Goal: Task Accomplishment & Management: Use online tool/utility

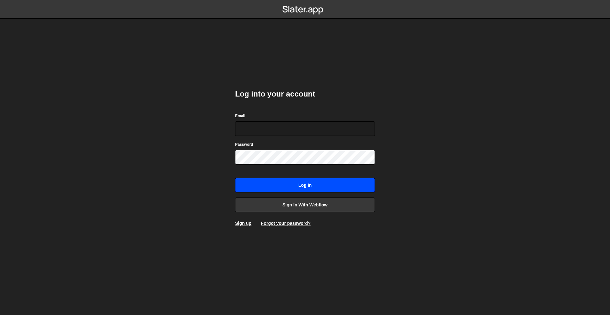
type input "[PERSON_NAME][EMAIL_ADDRESS][DOMAIN_NAME]"
click at [325, 183] on input "Log in" at bounding box center [305, 185] width 140 height 15
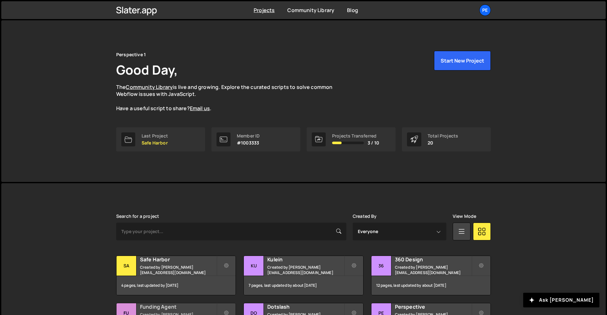
scroll to position [143, 0]
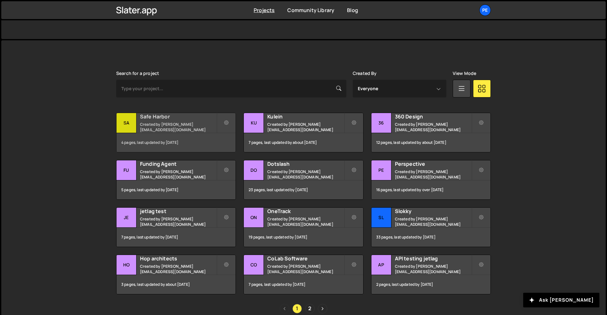
click at [176, 120] on h2 "Safe Harbor" at bounding box center [178, 116] width 77 height 7
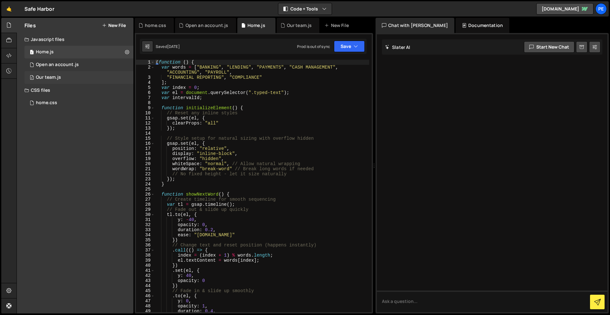
click at [61, 77] on div "2 Our team.js 0" at bounding box center [78, 77] width 109 height 13
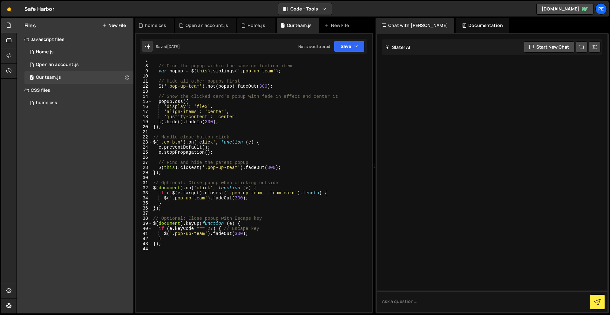
scroll to position [34, 0]
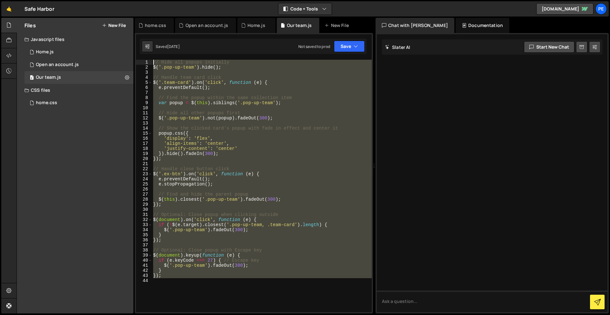
drag, startPoint x: 204, startPoint y: 283, endPoint x: 120, endPoint y: -28, distance: 322.4
click at [120, 0] on html "Projects [GEOGRAPHIC_DATA] Blog Pe Your current team is Perspective 1 Projects …" at bounding box center [305, 157] width 610 height 315
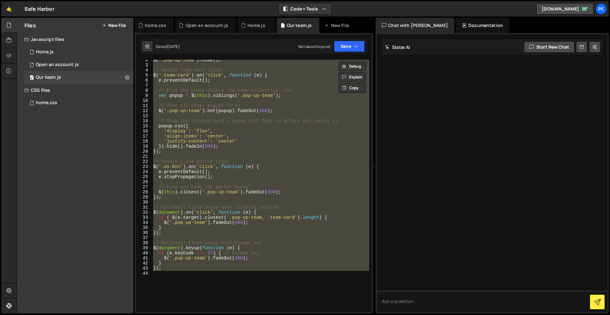
scroll to position [7, 0]
click at [344, 47] on button "Save" at bounding box center [349, 46] width 31 height 11
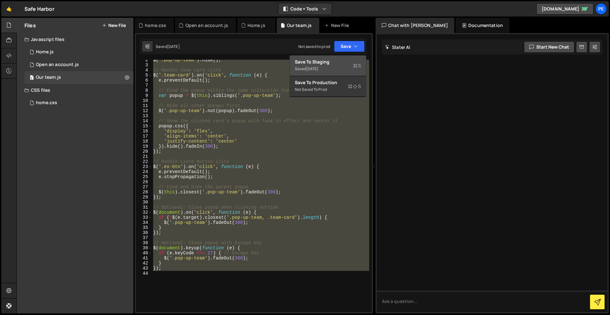
click at [338, 68] on div "Saved [DATE]" at bounding box center [328, 69] width 66 height 8
type textarea "// Hide all popups initially"
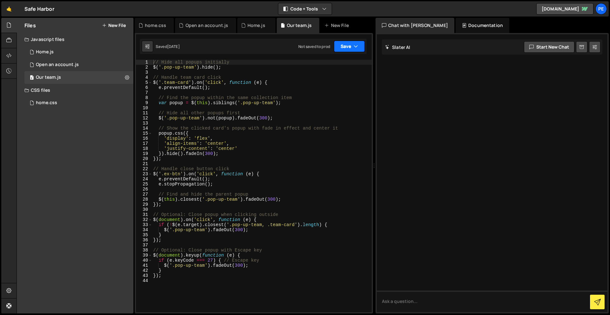
click at [351, 49] on button "Save" at bounding box center [349, 46] width 31 height 11
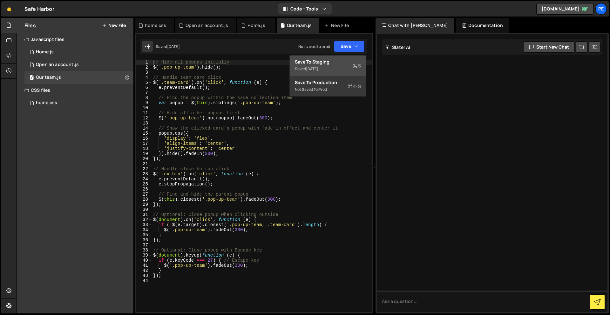
click at [339, 65] on div "Saved [DATE]" at bounding box center [328, 69] width 66 height 8
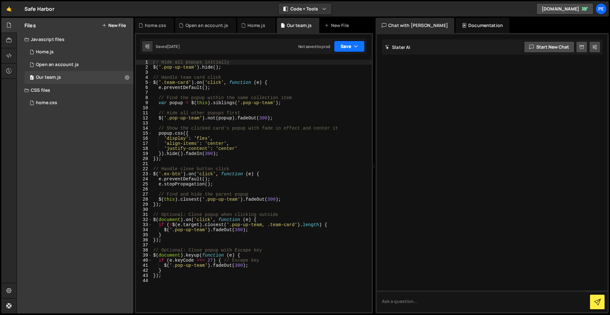
click at [357, 47] on icon "button" at bounding box center [355, 46] width 4 height 6
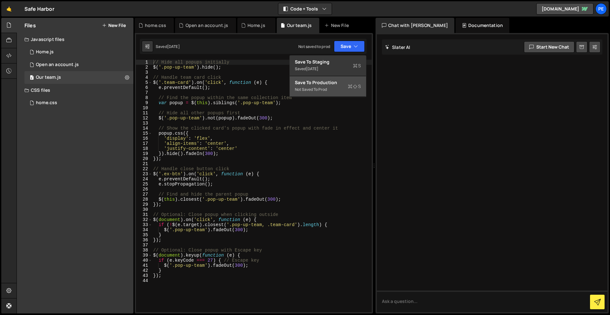
click at [336, 90] on div "Not saved to prod" at bounding box center [328, 90] width 66 height 8
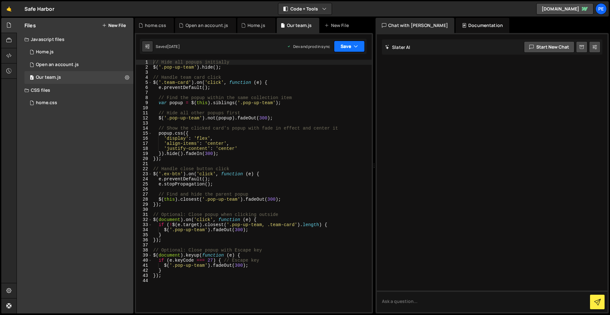
click at [345, 50] on button "Save" at bounding box center [349, 46] width 31 height 11
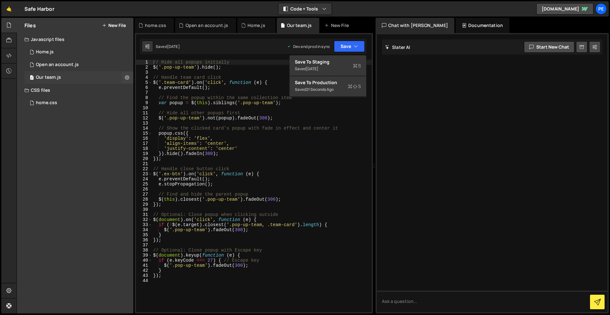
click at [43, 76] on div "Our team.js" at bounding box center [48, 78] width 25 height 6
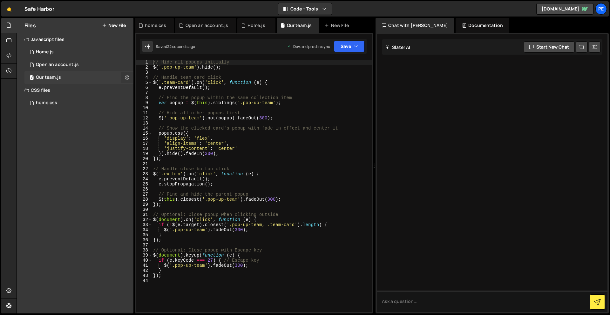
click at [126, 77] on icon at bounding box center [127, 77] width 4 height 6
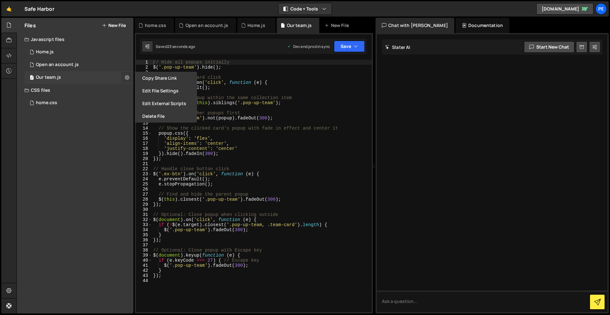
click at [126, 77] on icon at bounding box center [127, 77] width 4 height 6
click at [49, 74] on div "2 Our team.js 0" at bounding box center [78, 77] width 109 height 13
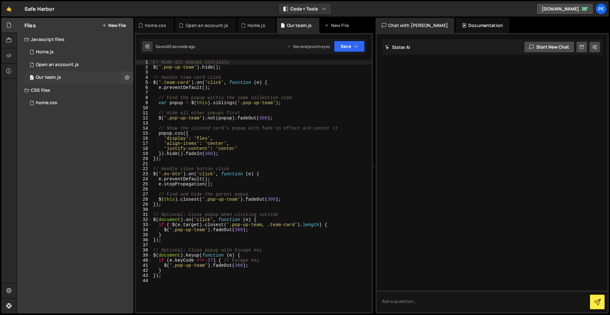
click at [49, 74] on div "2 Our team.js 0" at bounding box center [78, 77] width 109 height 13
click at [42, 69] on div "1 Open an account.js 0" at bounding box center [78, 64] width 109 height 13
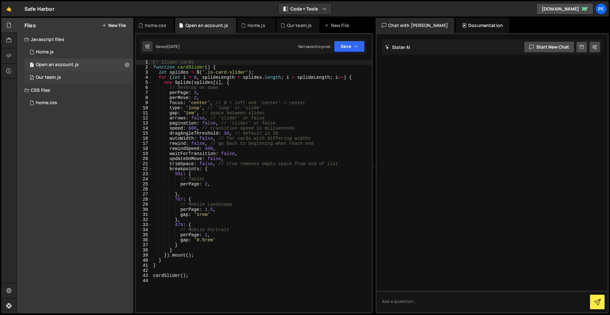
click at [44, 77] on div "Our team.js" at bounding box center [48, 78] width 25 height 6
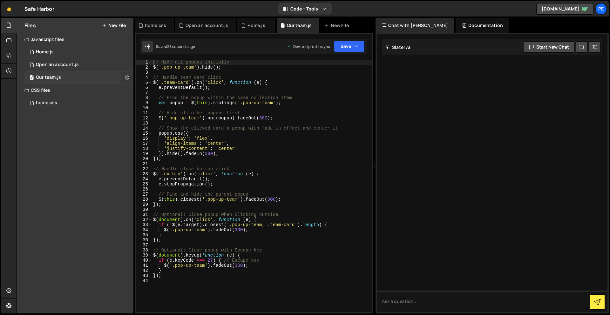
click at [124, 76] on button at bounding box center [126, 77] width 11 height 11
type input "Our team"
radio input "true"
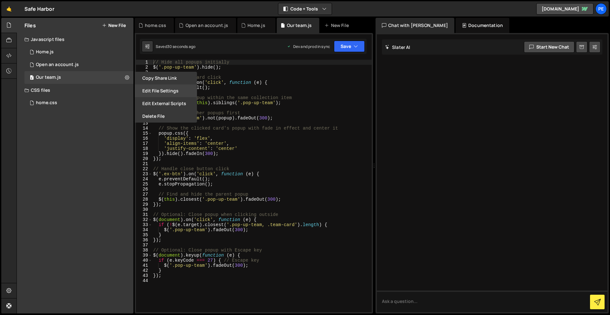
click at [169, 92] on button "Edit File Settings" at bounding box center [166, 90] width 62 height 13
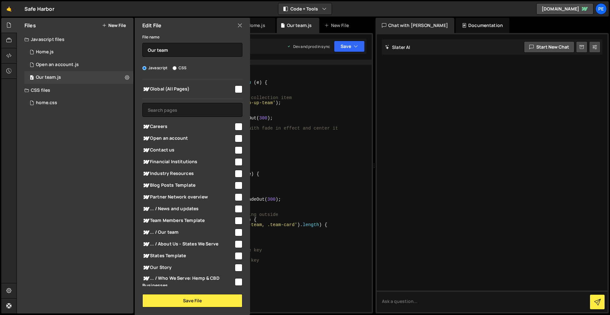
scroll to position [69, 0]
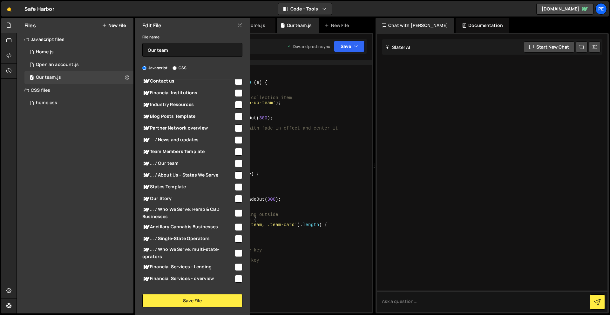
click at [235, 163] on input "checkbox" at bounding box center [239, 164] width 8 height 8
checkbox input "true"
click at [217, 301] on button "Save File" at bounding box center [192, 300] width 100 height 13
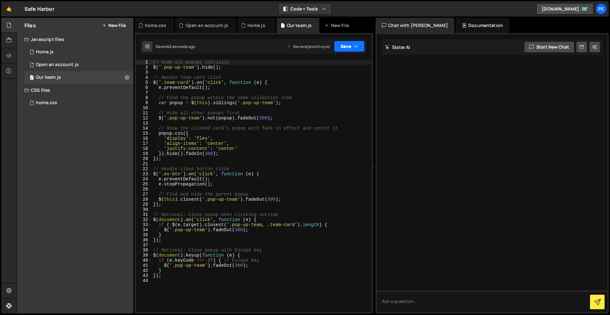
click at [353, 49] on icon "button" at bounding box center [355, 46] width 4 height 6
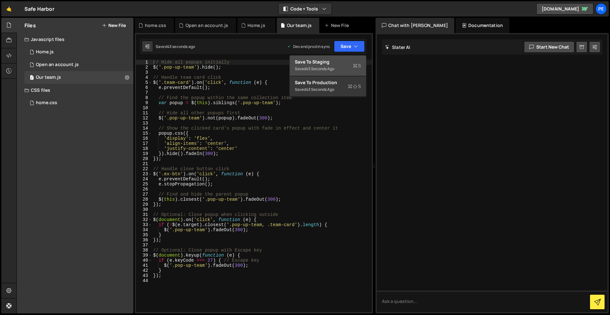
click at [351, 65] on div "Saved 43 seconds ago" at bounding box center [328, 69] width 66 height 8
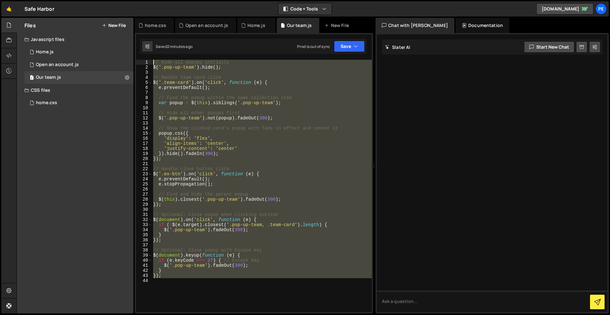
drag, startPoint x: 197, startPoint y: 294, endPoint x: 148, endPoint y: -14, distance: 311.2
click at [148, 0] on html "Projects [GEOGRAPHIC_DATA] Blog Pe Your current team is Perspective 1 Projects …" at bounding box center [305, 157] width 610 height 315
type textarea "// Hide all popups initially $('.pop-up-team').hide();"
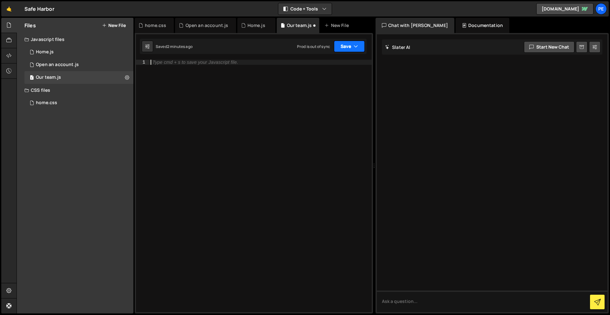
click at [340, 48] on button "Save" at bounding box center [349, 46] width 31 height 11
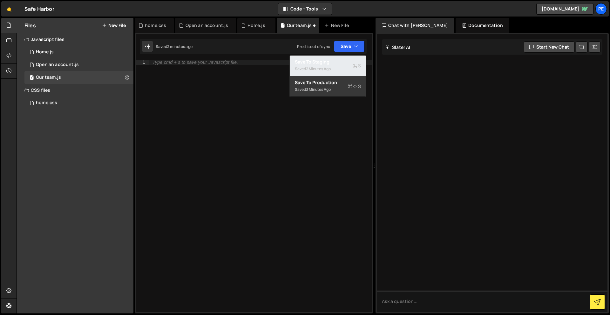
drag, startPoint x: 330, startPoint y: 63, endPoint x: 272, endPoint y: 41, distance: 62.4
click at [330, 63] on div "Save to Staging S" at bounding box center [328, 62] width 66 height 6
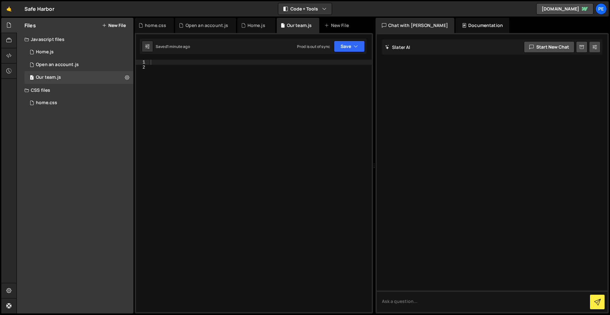
click at [283, 88] on div at bounding box center [260, 191] width 222 height 263
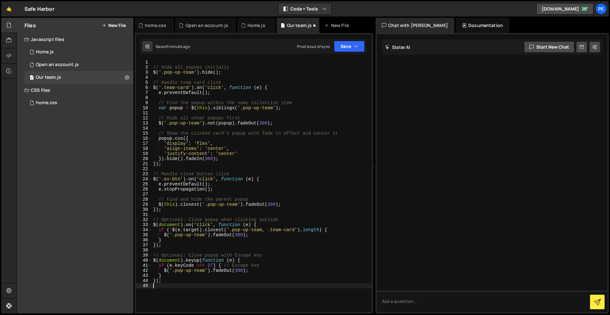
click at [350, 55] on div "1 2 3 4 5 6 7 8 9 10 11 12 13 14 15 16 17 18 19 20 21 22 23 24 25 26 27 28 29 3…" at bounding box center [254, 173] width 238 height 280
click at [351, 52] on button "Save" at bounding box center [349, 46] width 31 height 11
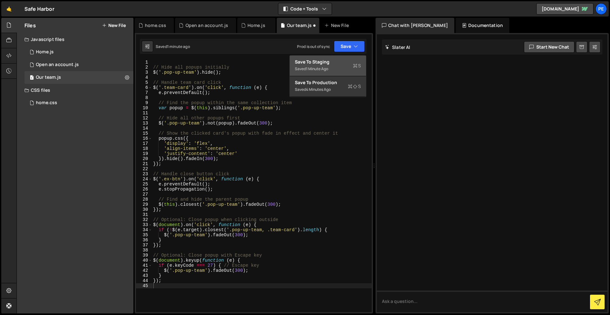
click at [345, 63] on div "Save to Staging S" at bounding box center [328, 62] width 66 height 6
